Goal: Task Accomplishment & Management: Use online tool/utility

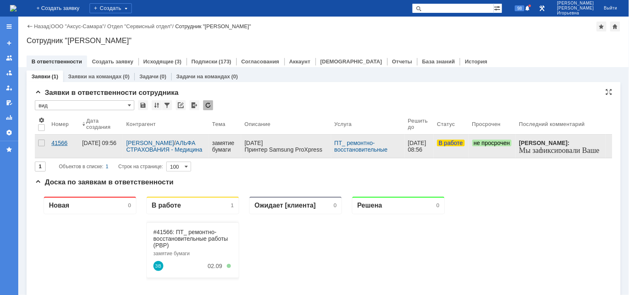
click at [61, 143] on div "41566" at bounding box center [63, 143] width 24 height 7
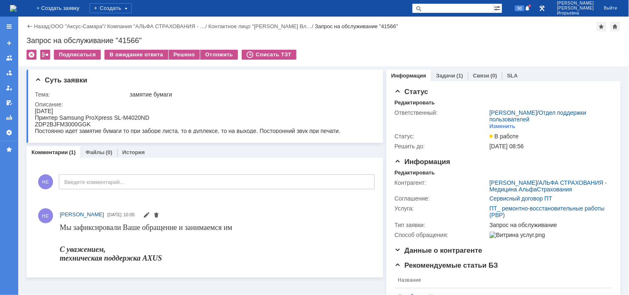
click at [447, 74] on link "Задачи" at bounding box center [445, 76] width 19 height 6
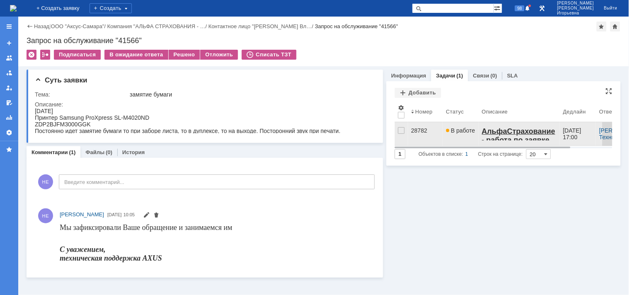
click at [420, 130] on div "28782" at bounding box center [425, 130] width 28 height 7
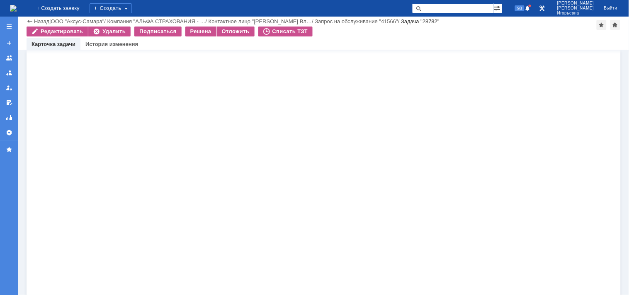
scroll to position [440, 0]
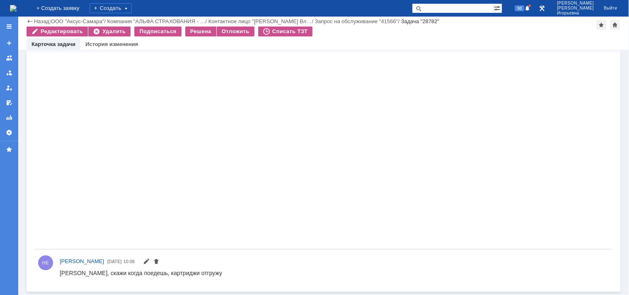
click at [17, 10] on img at bounding box center [13, 8] width 7 height 7
